Goal: Transaction & Acquisition: Purchase product/service

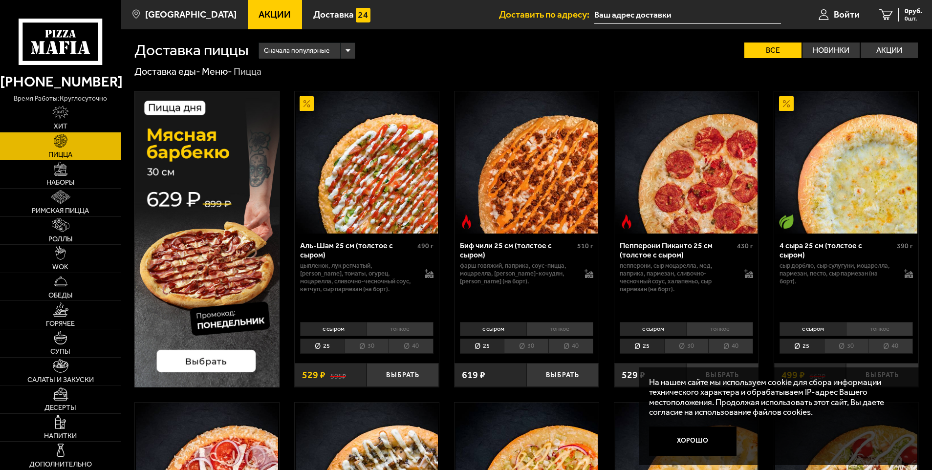
click at [259, 12] on span "Акции" at bounding box center [275, 14] width 32 height 9
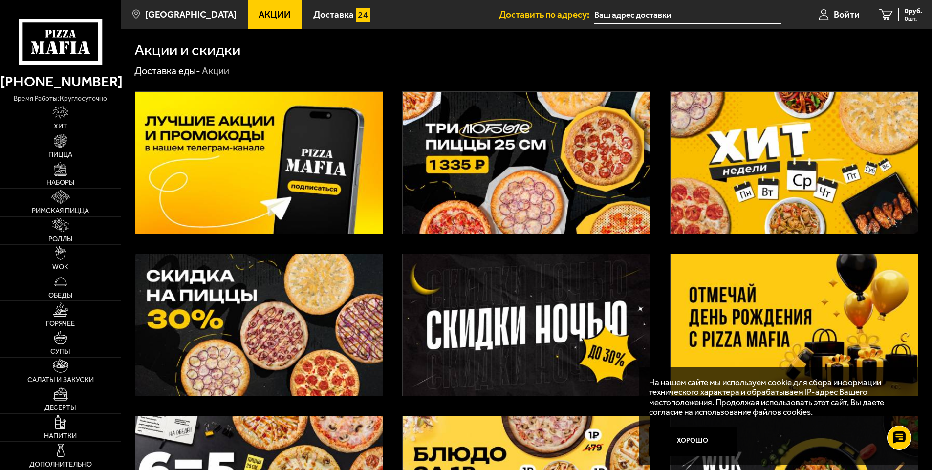
click at [485, 151] on img at bounding box center [526, 163] width 247 height 142
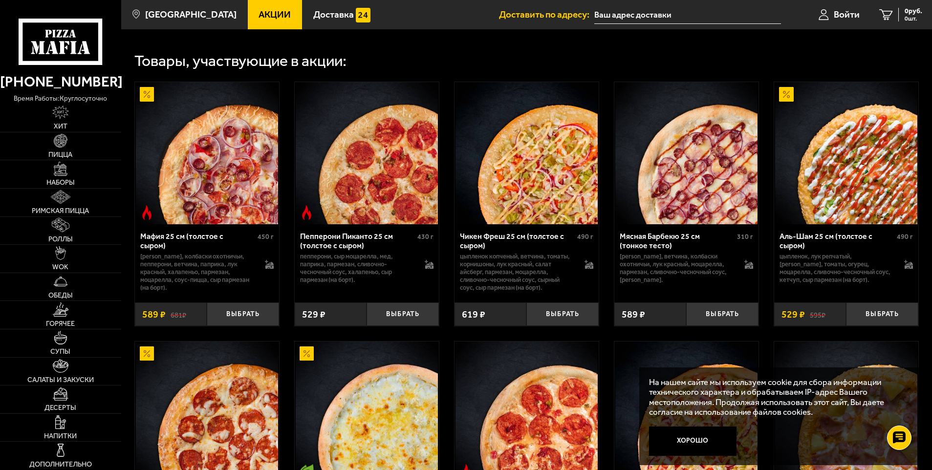
scroll to position [342, 0]
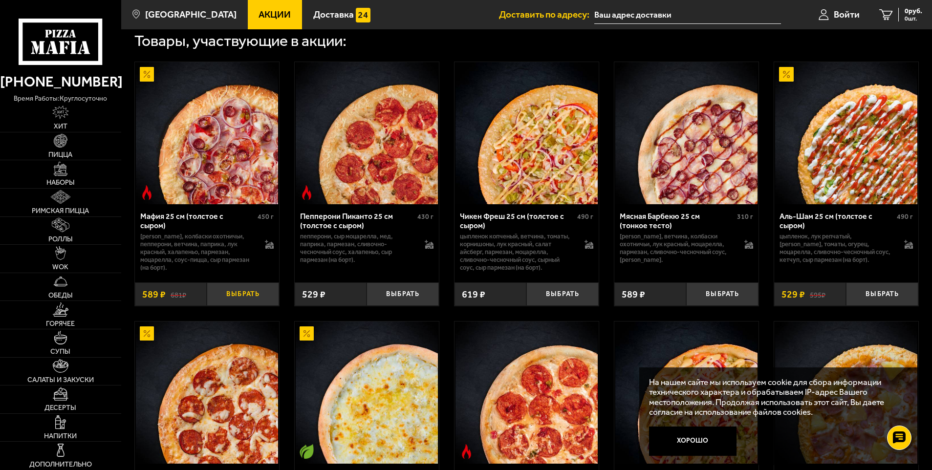
click at [246, 297] on button "Выбрать" at bounding box center [243, 295] width 72 height 24
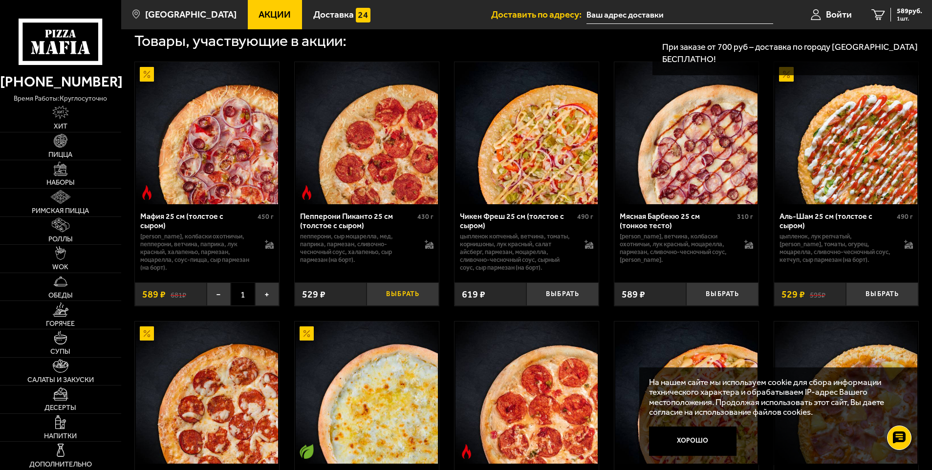
click at [397, 298] on button "Выбрать" at bounding box center [403, 295] width 72 height 24
click at [572, 298] on button "Выбрать" at bounding box center [563, 295] width 72 height 24
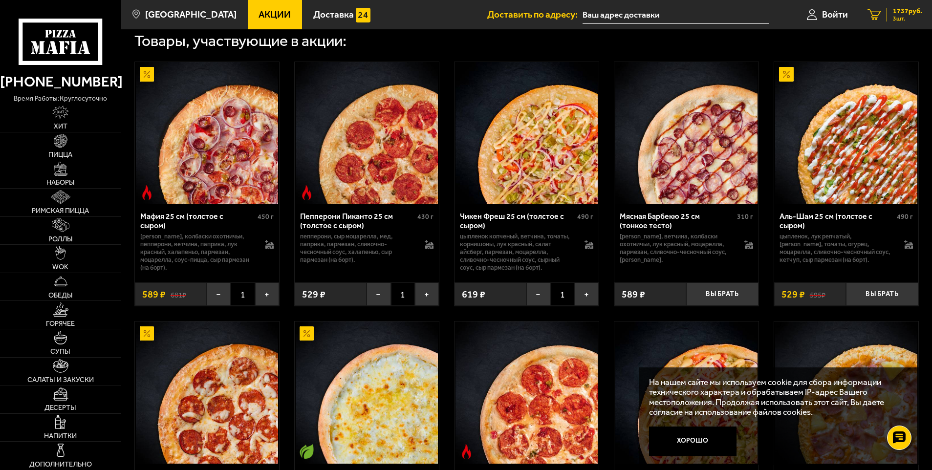
click at [902, 12] on span "1737 руб." at bounding box center [907, 11] width 29 height 7
